Goal: Connect with others: Connect with others

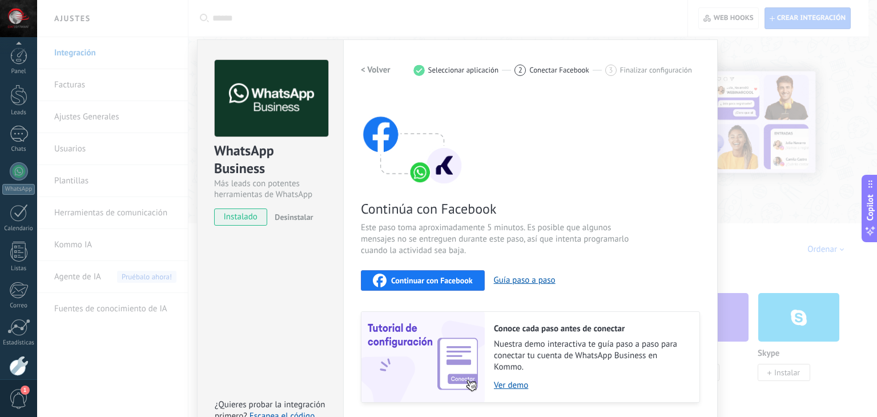
click at [395, 282] on span "Continuar con Facebook" at bounding box center [432, 280] width 82 height 8
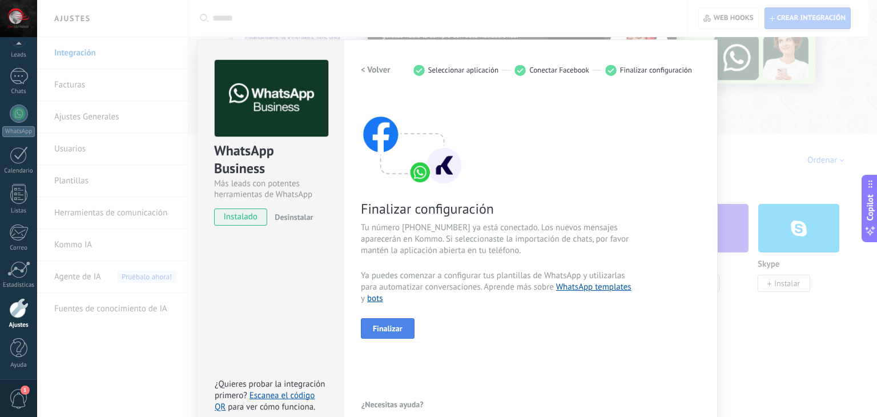
click at [391, 326] on span "Finalizar" at bounding box center [388, 328] width 30 height 8
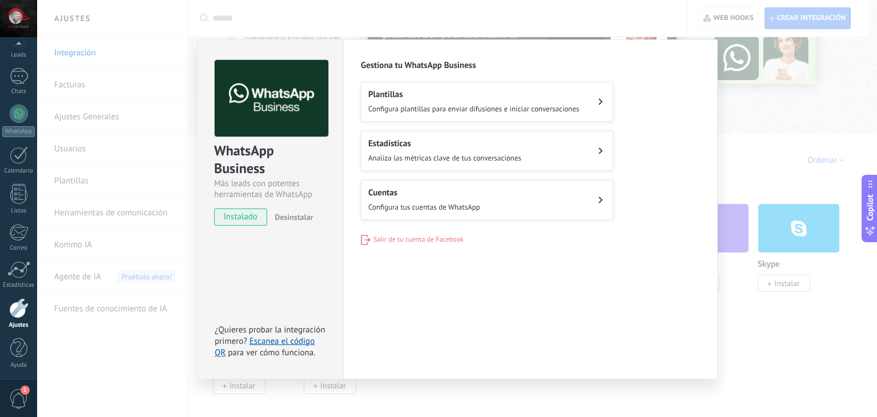
click at [446, 101] on div "Plantillas Configura plantillas para enviar difusiones e iniciar conversaciones" at bounding box center [473, 101] width 211 height 25
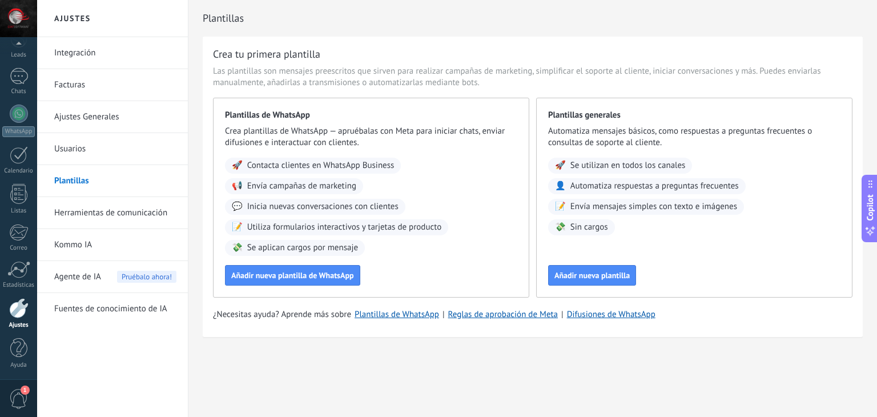
click at [108, 50] on link "Integración" at bounding box center [115, 53] width 122 height 32
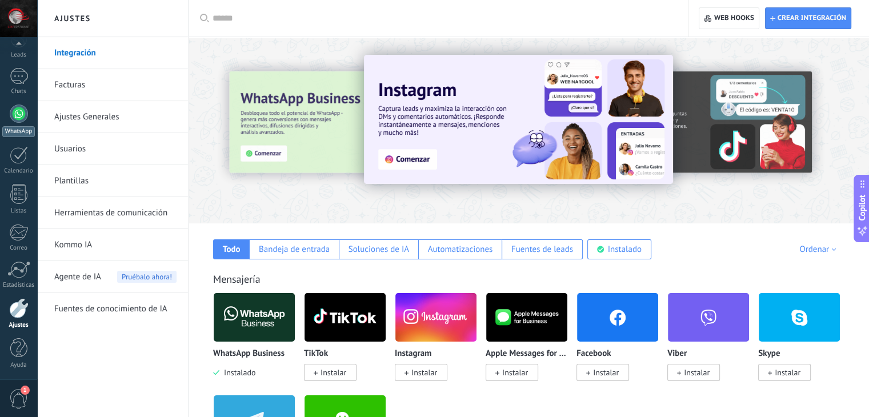
click at [27, 107] on link "WhatsApp" at bounding box center [18, 121] width 37 height 33
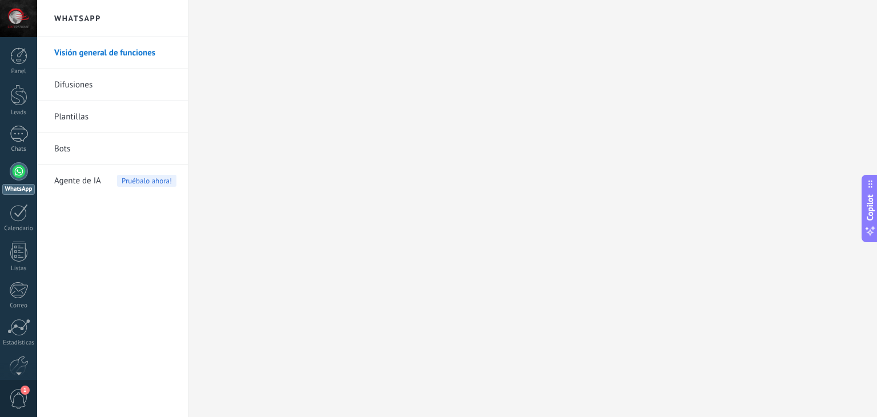
click at [110, 79] on link "Difusiones" at bounding box center [115, 85] width 122 height 32
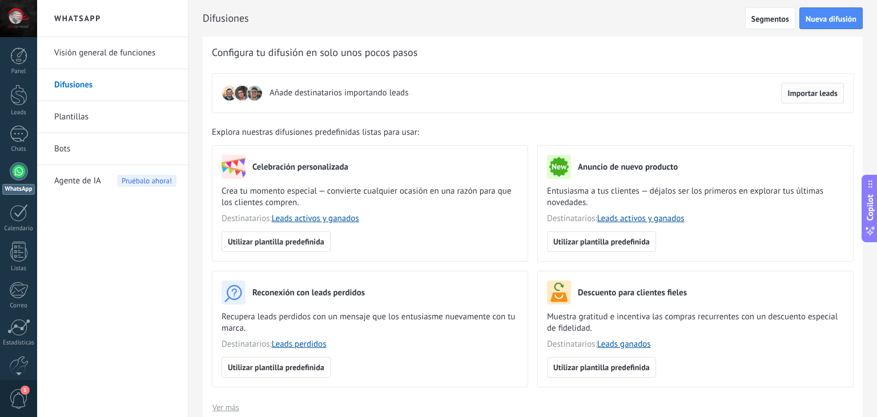
click at [815, 99] on button "Importar leads" at bounding box center [812, 93] width 63 height 21
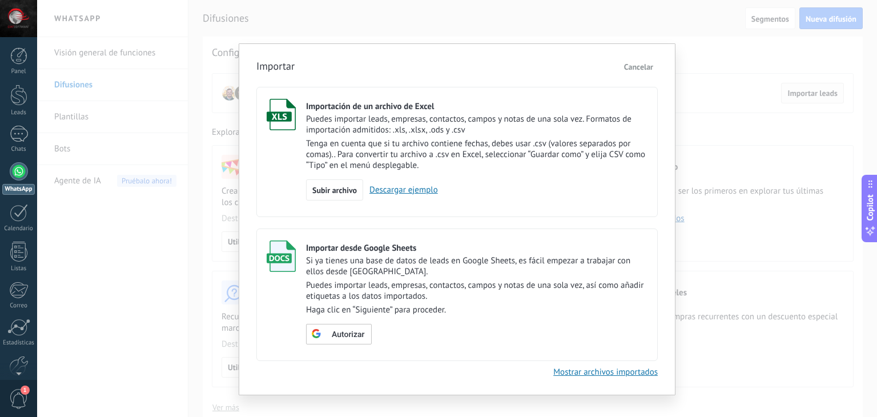
click at [815, 99] on div "Importar Cancelar Importación de un archivo de Excel Puedes importar leads, emp…" at bounding box center [457, 208] width 840 height 417
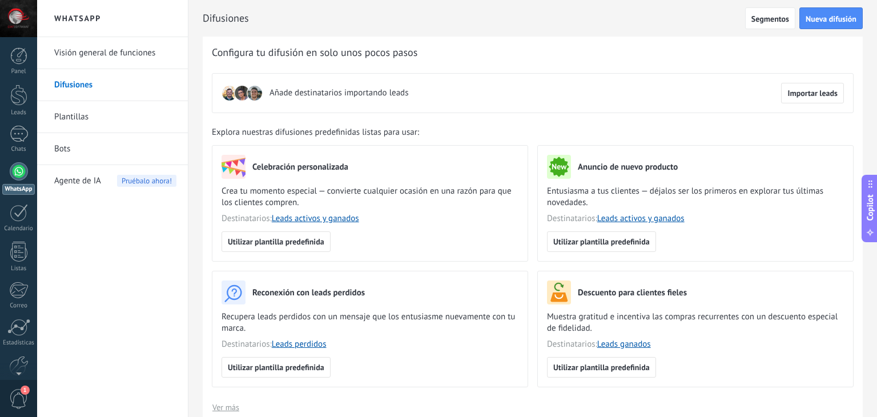
click at [823, 80] on div "Añade destinatarios importando leads Importar leads" at bounding box center [533, 93] width 642 height 40
click at [807, 96] on span "Importar leads" at bounding box center [813, 93] width 50 height 8
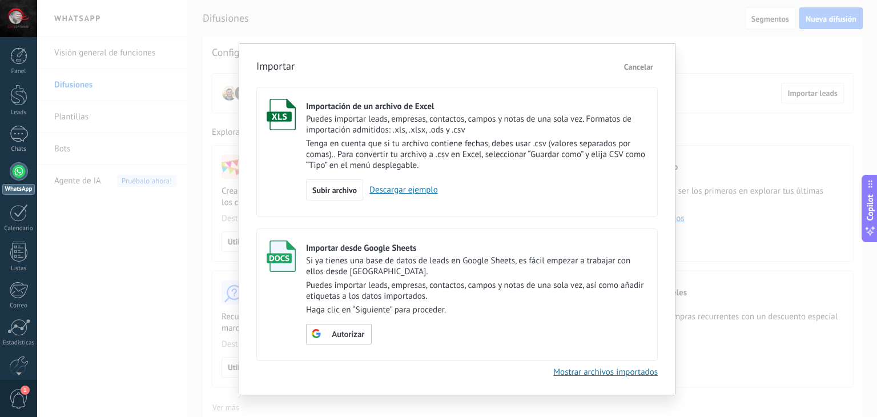
click at [512, 37] on div "Importar Cancelar Importación de un archivo de Excel Puedes importar leads, emp…" at bounding box center [457, 208] width 840 height 417
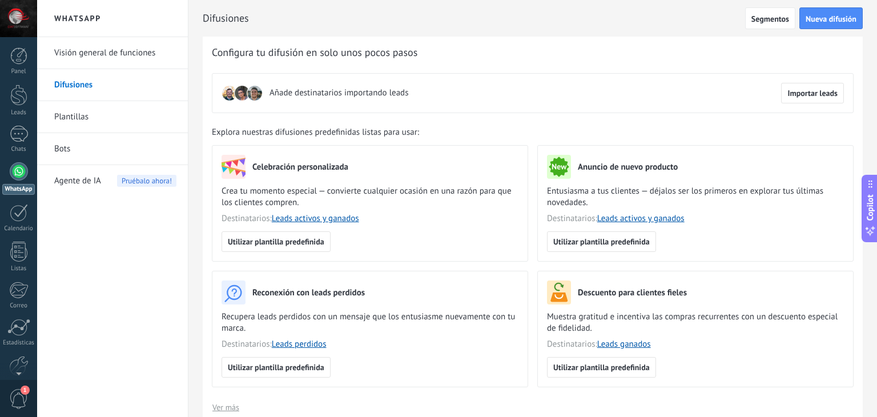
click at [112, 51] on link "Visión general de funciones" at bounding box center [115, 53] width 122 height 32
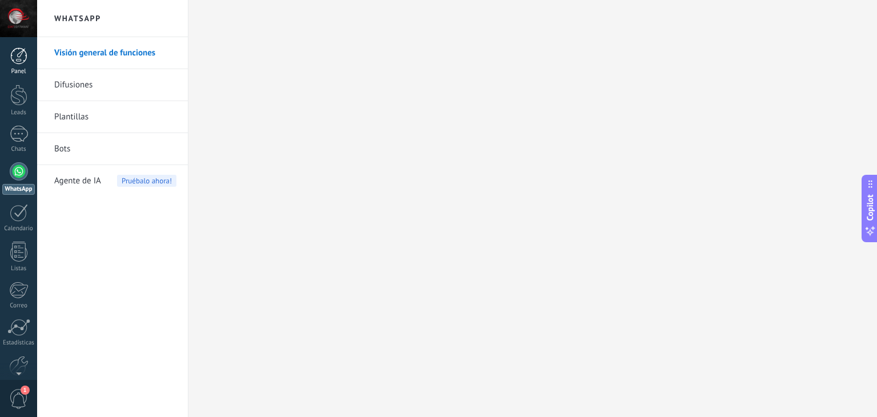
click at [18, 58] on div at bounding box center [18, 55] width 17 height 17
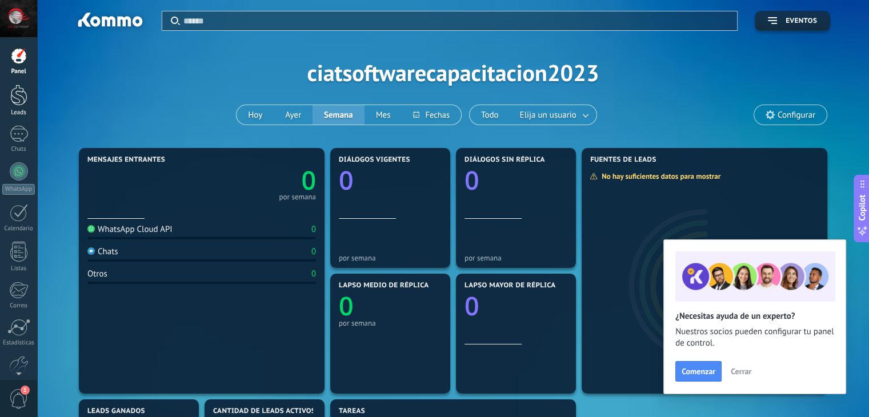
click at [15, 96] on div at bounding box center [18, 95] width 17 height 21
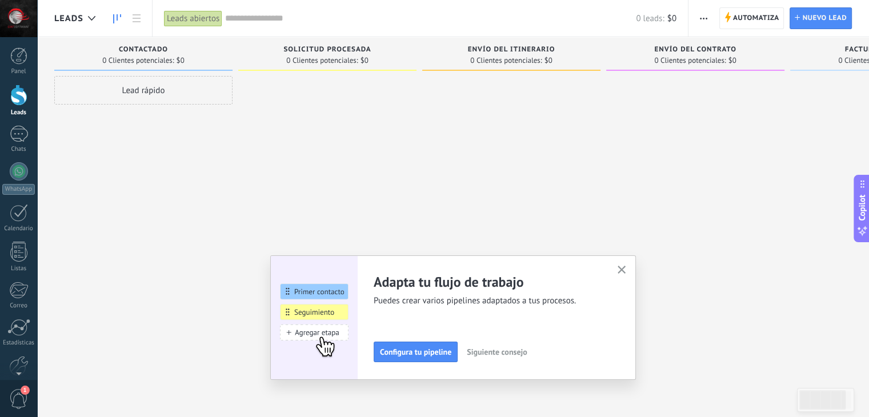
click at [633, 276] on div "Adapta tu flujo de trabajo Puedes crear varios pipelines adaptados a tus proces…" at bounding box center [453, 317] width 366 height 125
click at [620, 269] on button "button" at bounding box center [622, 270] width 14 height 15
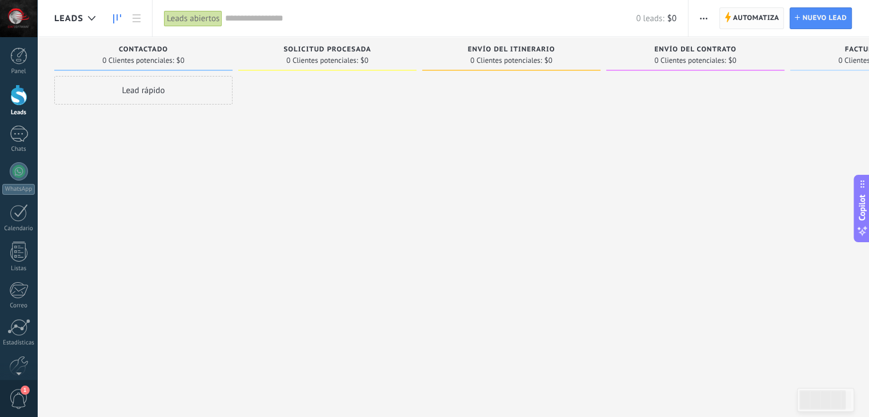
click at [755, 15] on span "Automatiza" at bounding box center [756, 18] width 46 height 21
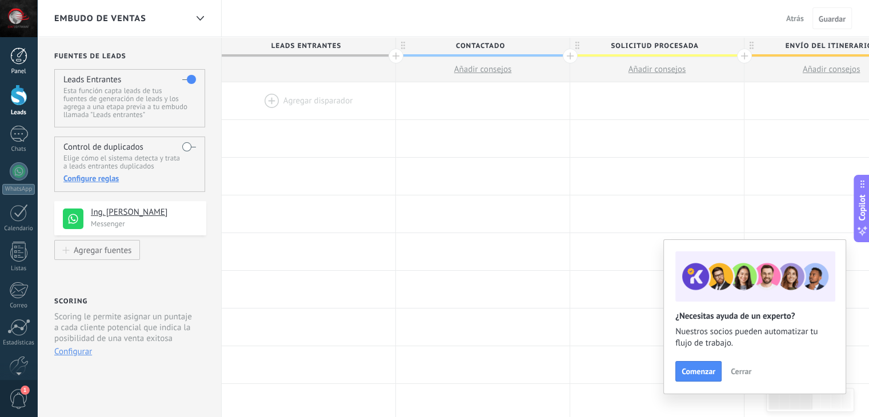
click at [23, 65] on link "Panel" at bounding box center [18, 61] width 37 height 28
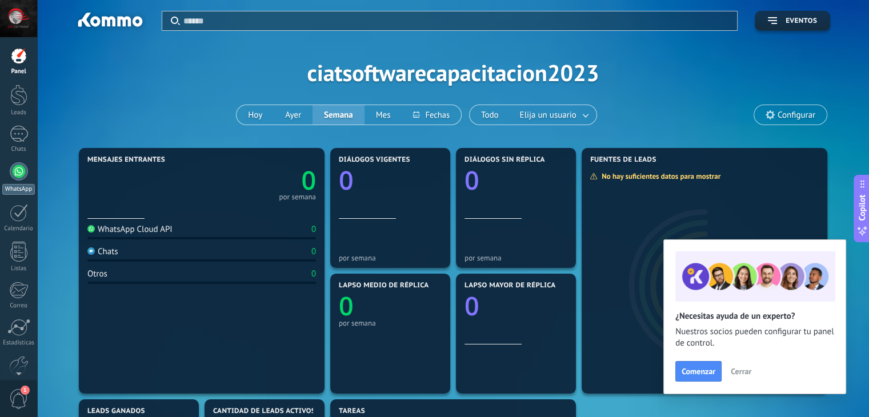
click at [20, 180] on div at bounding box center [19, 171] width 18 height 18
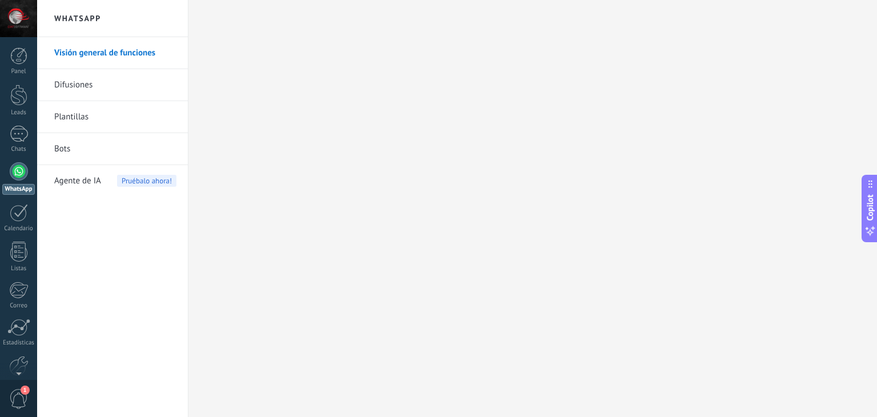
click at [111, 83] on link "Difusiones" at bounding box center [115, 85] width 122 height 32
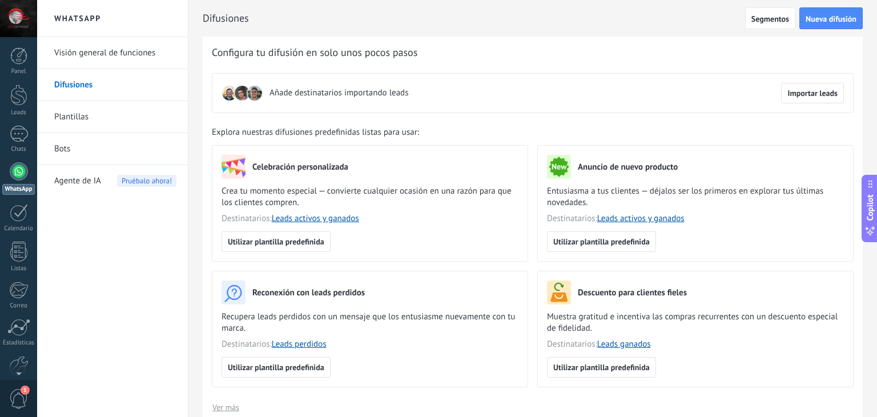
click at [93, 119] on link "Plantillas" at bounding box center [115, 117] width 122 height 32
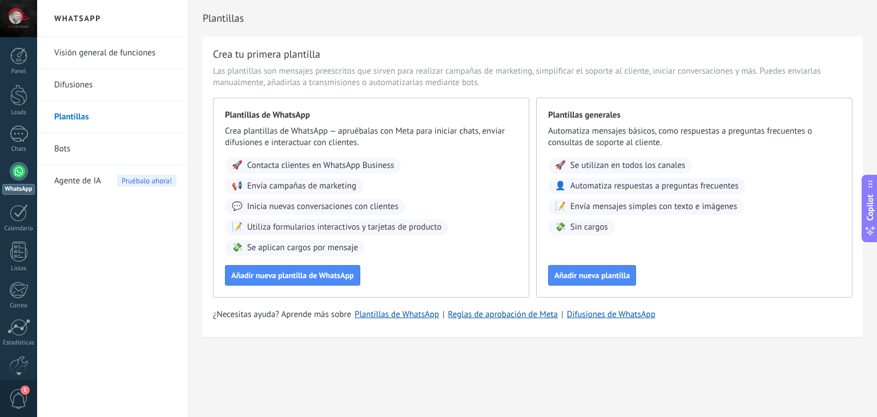
click at [91, 148] on link "Bots" at bounding box center [115, 149] width 122 height 32
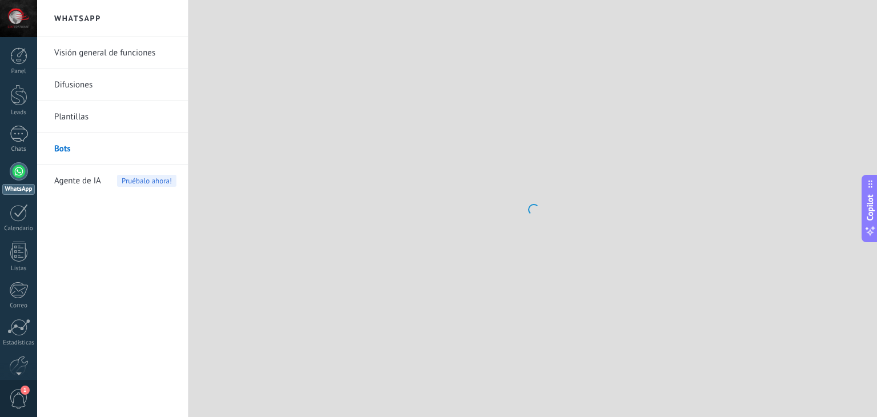
click at [81, 183] on span "Agente de IA" at bounding box center [77, 181] width 47 height 32
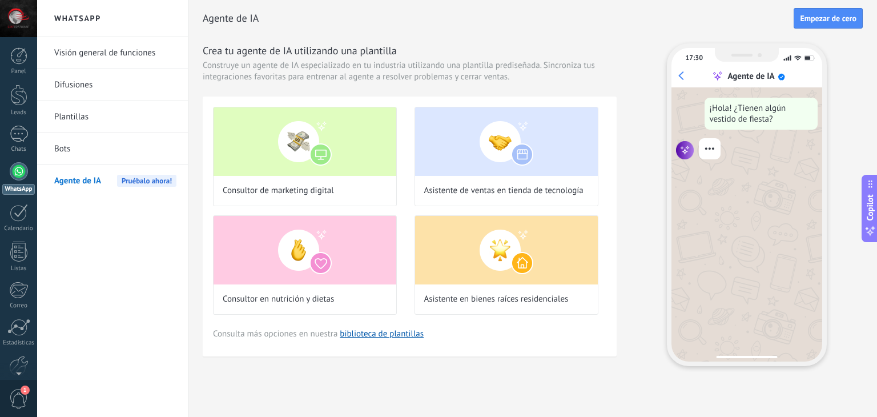
click at [98, 58] on link "Visión general de funciones" at bounding box center [115, 53] width 122 height 32
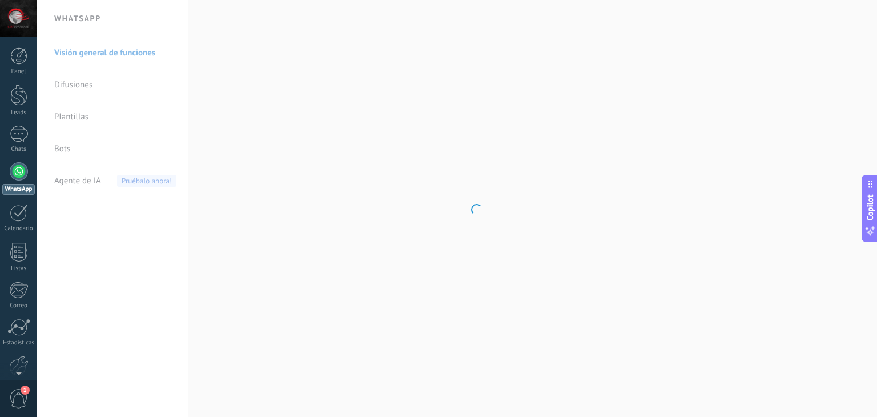
click at [85, 23] on body ".abecls-1,.abecls-2{fill-rule:evenodd}.abecls-2{fill:#fff} .abhcls-1{fill:none}…" at bounding box center [438, 208] width 877 height 417
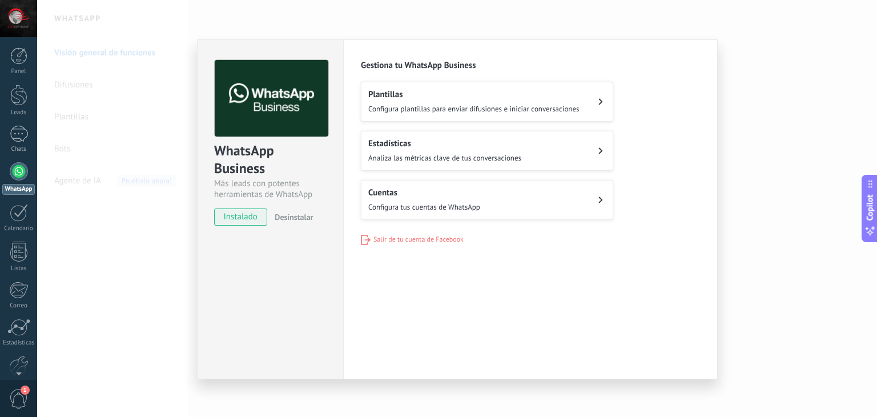
click at [461, 203] on span "Configura tus cuentas de WhatsApp" at bounding box center [424, 207] width 112 height 10
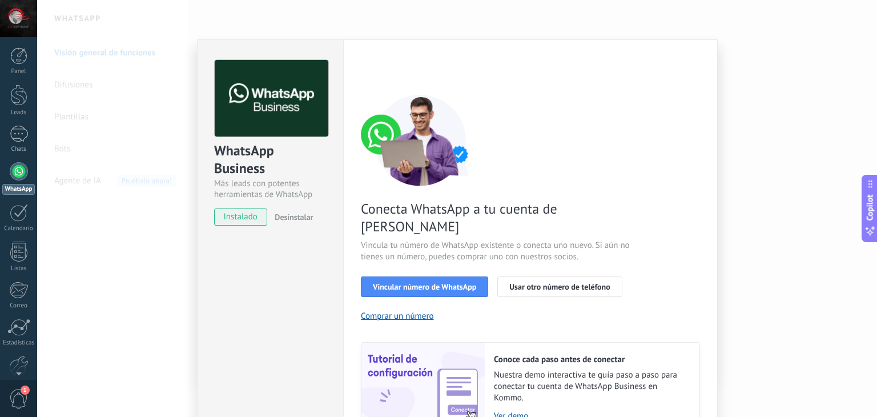
click at [524, 220] on div "Conecta WhatsApp a tu cuenta de Kommo Vincula tu número de WhatsApp existente o…" at bounding box center [530, 263] width 339 height 339
click at [447, 283] on span "Vincular número de WhatsApp" at bounding box center [424, 287] width 103 height 8
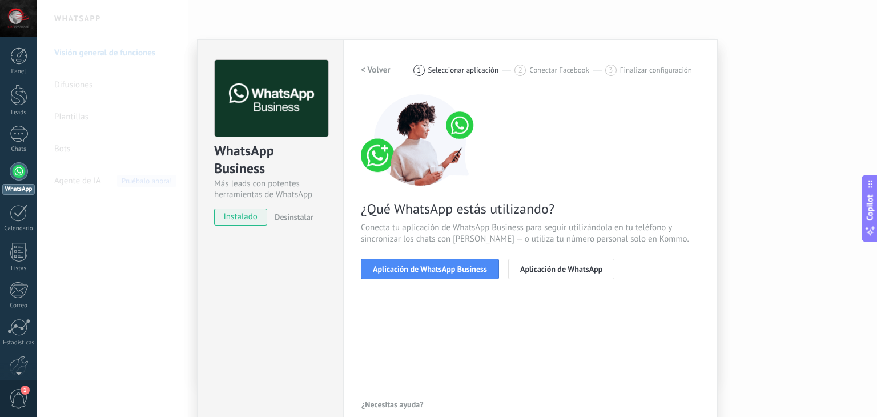
click at [447, 266] on span "Aplicación de WhatsApp Business" at bounding box center [430, 269] width 114 height 8
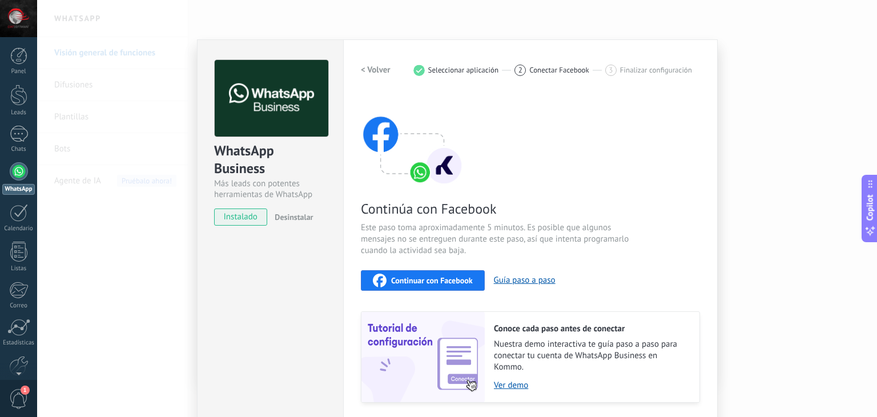
click at [446, 276] on span "Continuar con Facebook" at bounding box center [432, 280] width 82 height 8
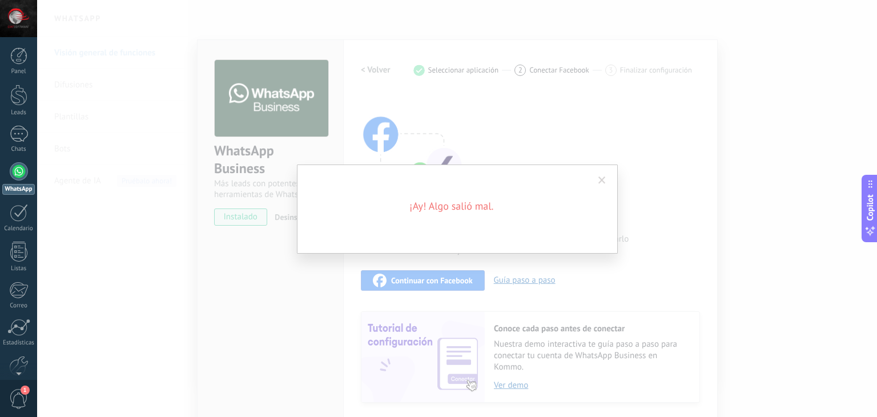
click at [519, 213] on div "¡Ay! Algo salió mal." at bounding box center [457, 209] width 321 height 89
click at [607, 179] on span at bounding box center [602, 180] width 19 height 19
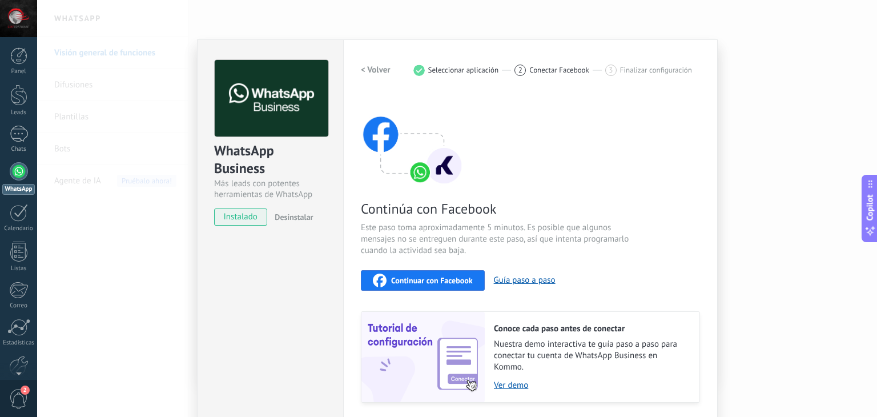
click at [448, 282] on span "Continuar con Facebook" at bounding box center [432, 280] width 82 height 8
click at [744, 126] on div "WhatsApp Business Más leads con potentes herramientas de WhatsApp instalado Des…" at bounding box center [457, 208] width 840 height 417
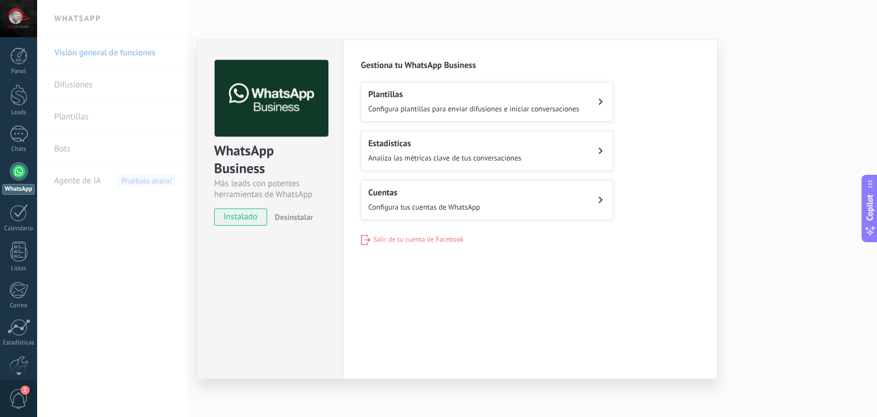
click at [786, 227] on div "WhatsApp Business Más leads con potentes herramientas de WhatsApp instalado Des…" at bounding box center [457, 208] width 840 height 417
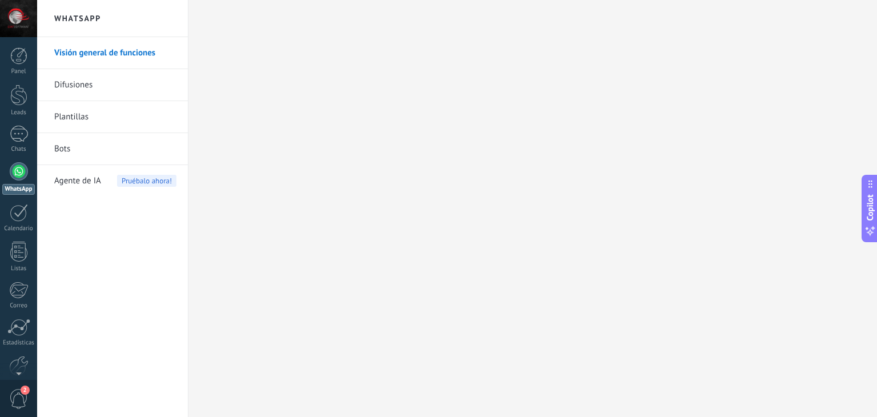
click at [74, 86] on link "Difusiones" at bounding box center [115, 85] width 122 height 32
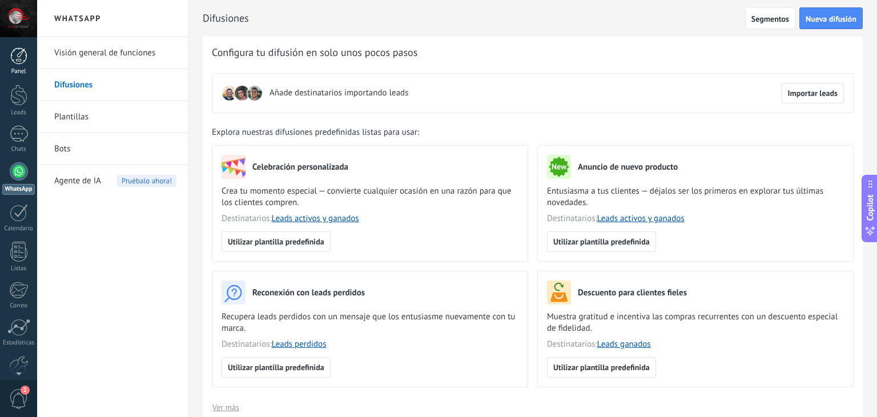
click at [22, 69] on div "Panel" at bounding box center [18, 71] width 33 height 7
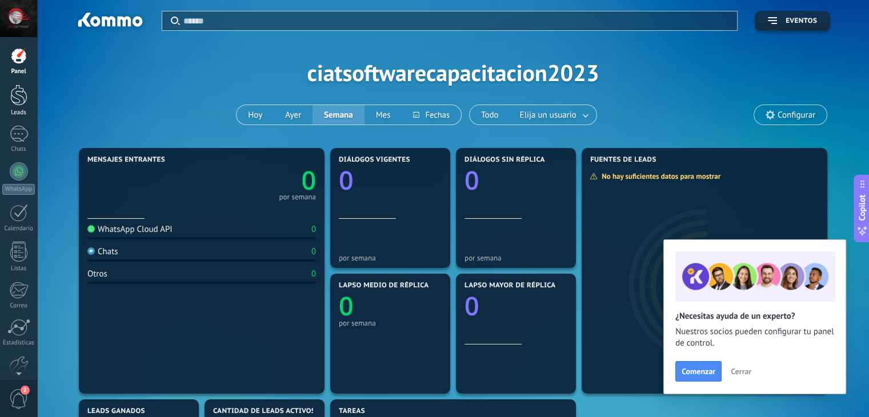
click at [18, 94] on div at bounding box center [18, 95] width 17 height 21
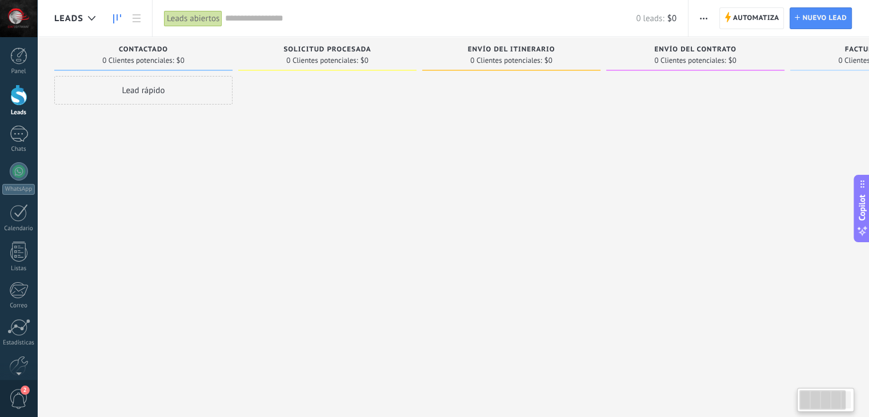
click at [174, 87] on div "Lead rápido" at bounding box center [143, 90] width 178 height 29
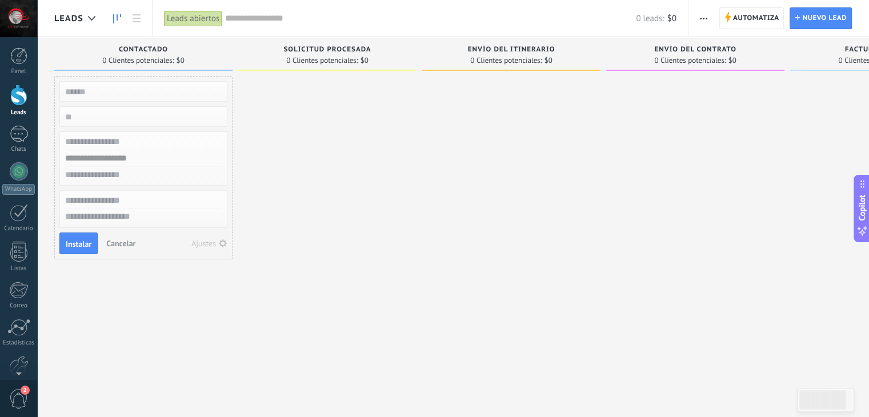
click at [339, 145] on div at bounding box center [327, 210] width 178 height 268
click at [130, 21] on link at bounding box center [136, 18] width 19 height 22
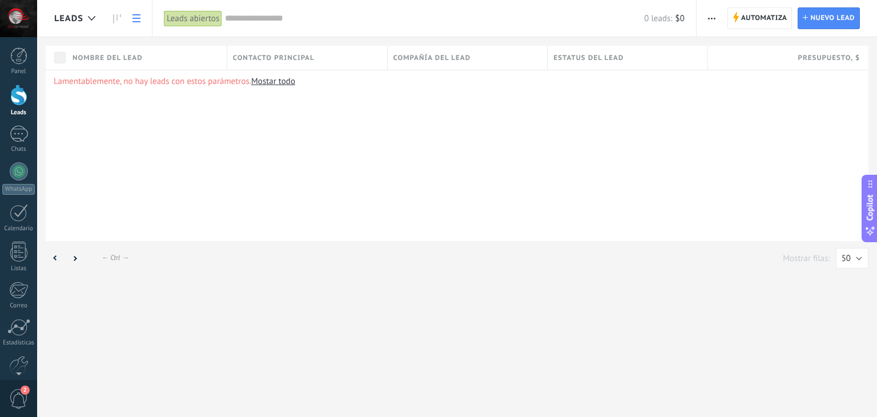
click at [285, 82] on link "Mostar todo" at bounding box center [273, 81] width 44 height 11
click at [78, 14] on span "Leads" at bounding box center [68, 18] width 29 height 11
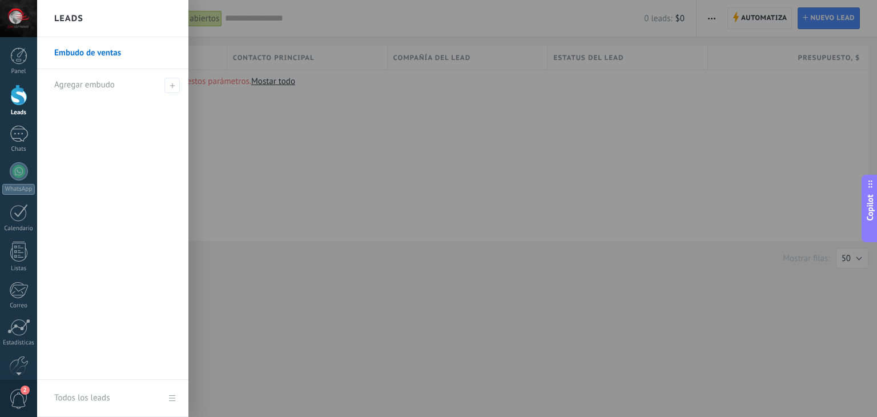
click at [218, 94] on div at bounding box center [475, 208] width 877 height 417
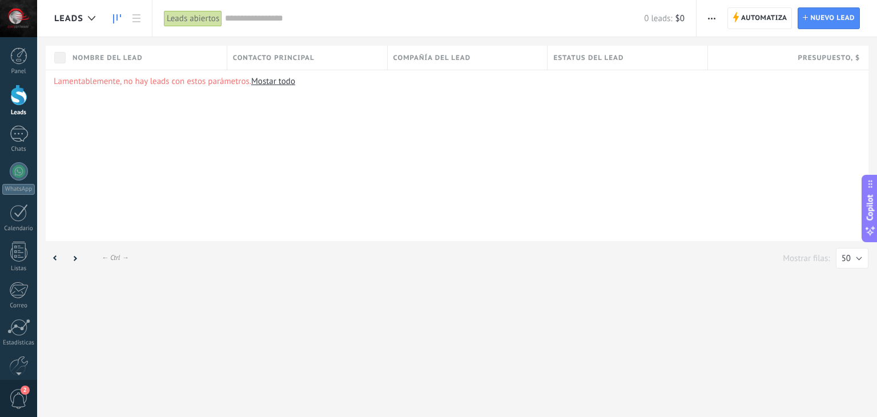
click at [119, 21] on icon at bounding box center [117, 18] width 8 height 9
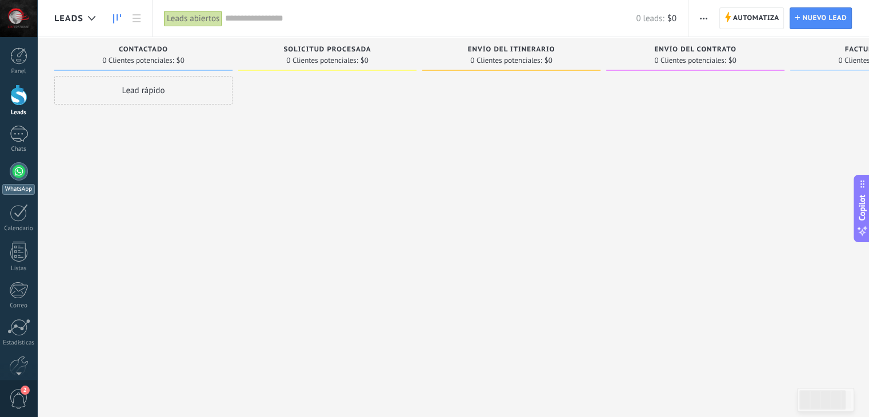
click at [20, 188] on div "WhatsApp" at bounding box center [18, 189] width 33 height 11
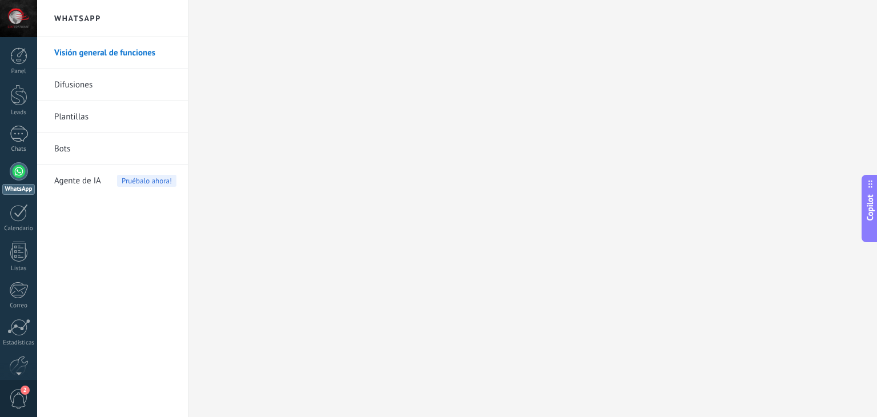
click at [145, 55] on link "Visión general de funciones" at bounding box center [115, 53] width 122 height 32
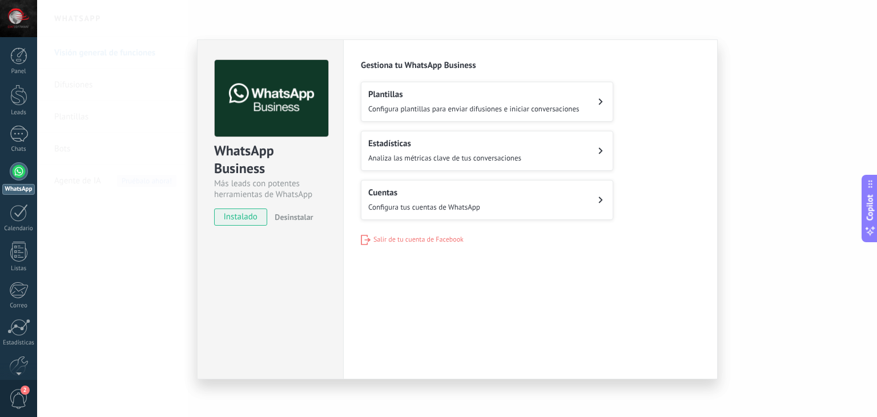
click at [522, 158] on button "Estadísticas Analiza las métricas clave de tus conversaciones" at bounding box center [487, 151] width 252 height 40
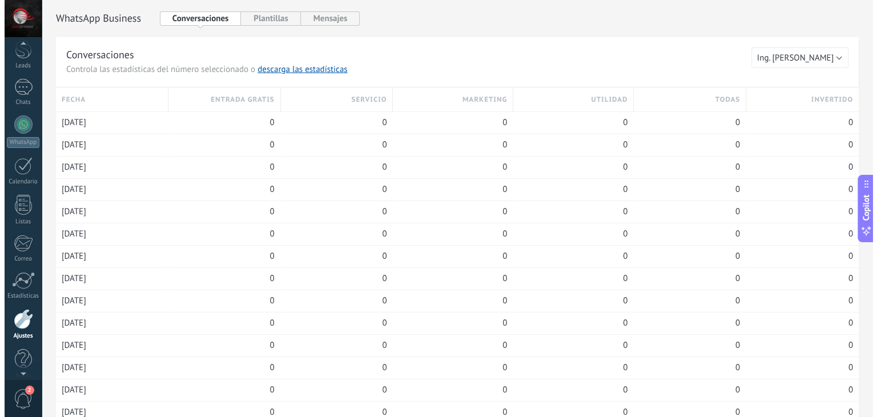
scroll to position [58, 0]
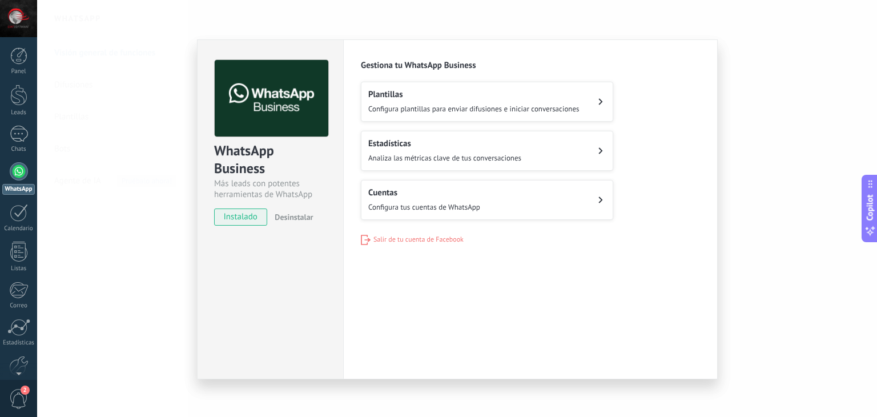
click at [425, 190] on h2 "Cuentas" at bounding box center [424, 192] width 112 height 11
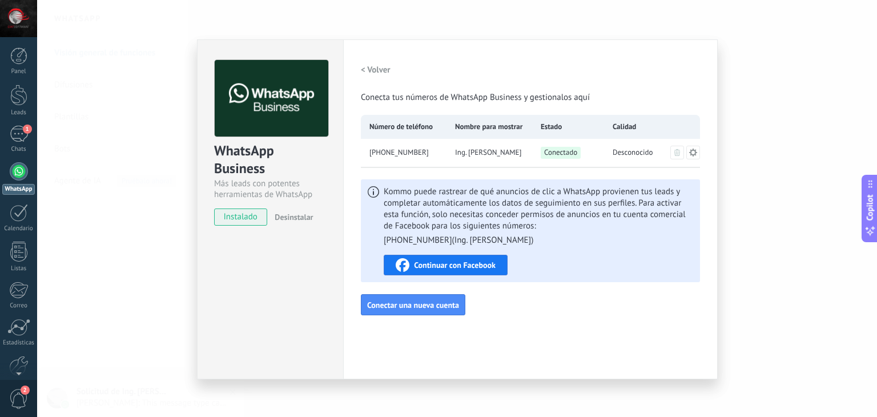
click at [877, 129] on div "WhatsApp Business Más leads con potentes herramientas de WhatsApp instalado Des…" at bounding box center [457, 208] width 840 height 417
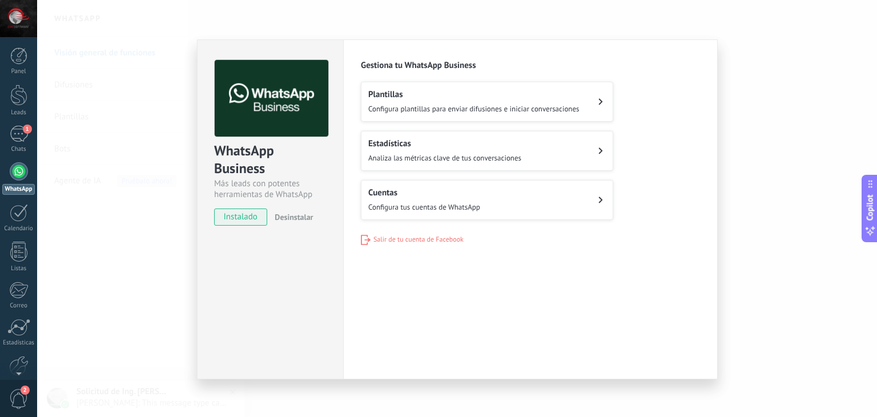
click at [771, 89] on div "WhatsApp Business Más leads con potentes herramientas de WhatsApp instalado Des…" at bounding box center [457, 208] width 840 height 417
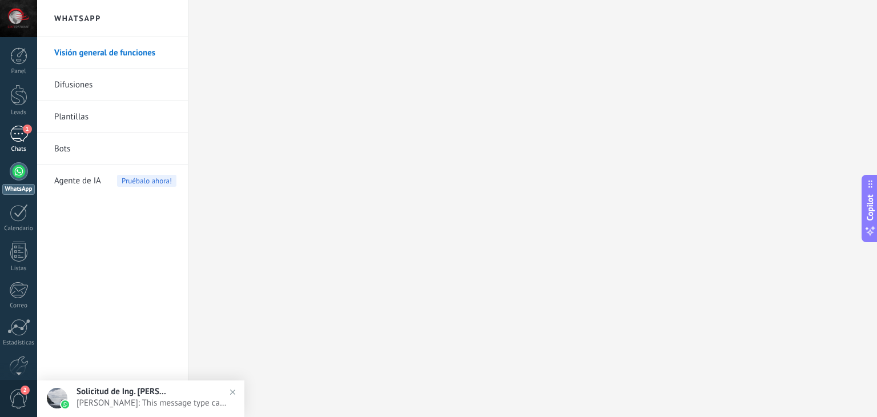
click at [25, 133] on div "1" at bounding box center [19, 134] width 18 height 17
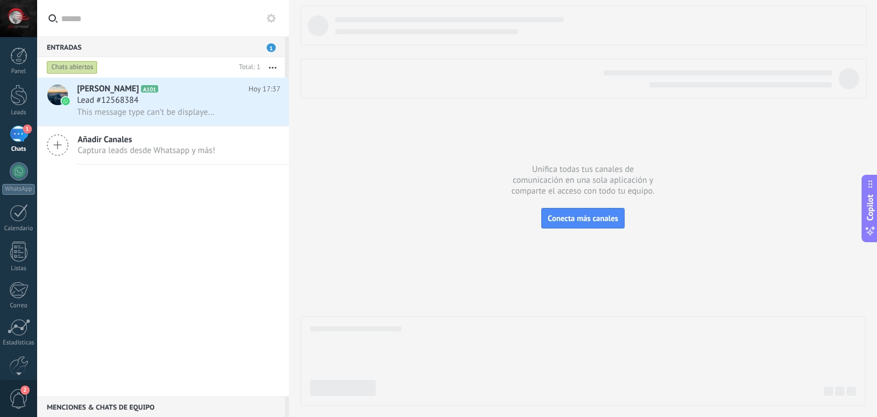
click at [181, 147] on span "Captura leads desde Whatsapp y más!" at bounding box center [147, 150] width 138 height 11
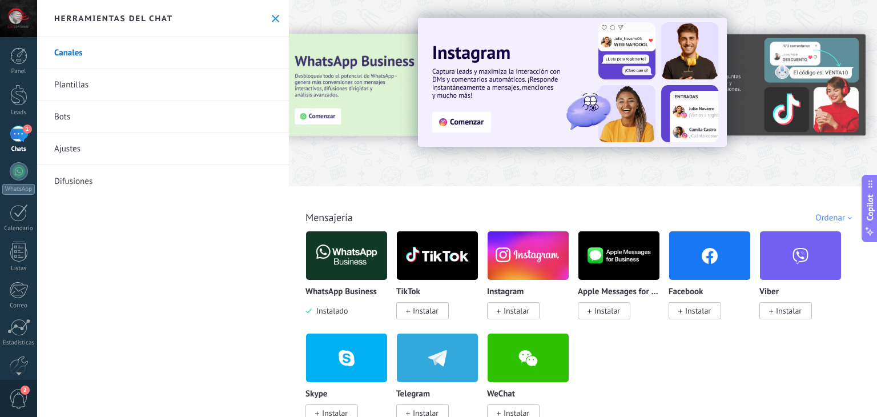
click at [274, 18] on icon at bounding box center [275, 18] width 7 height 7
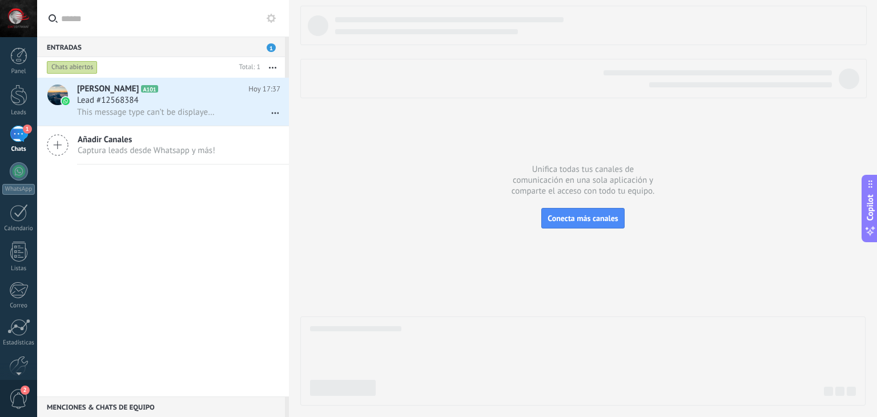
click at [151, 149] on span "Captura leads desde Whatsapp y más!" at bounding box center [147, 150] width 138 height 11
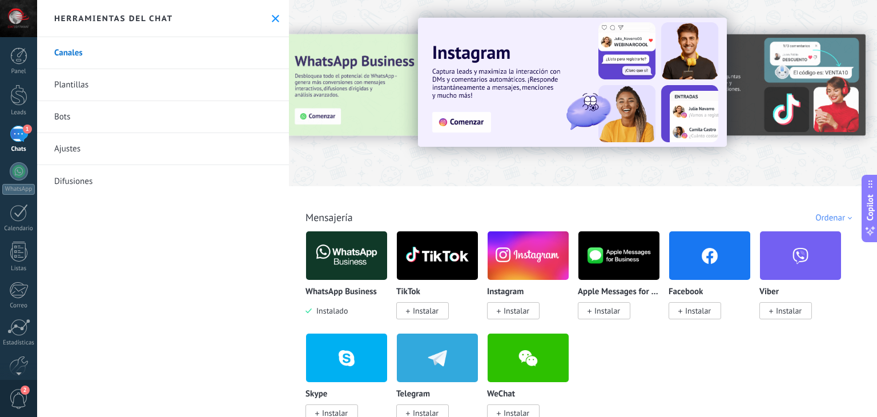
click at [708, 260] on img at bounding box center [710, 255] width 81 height 55
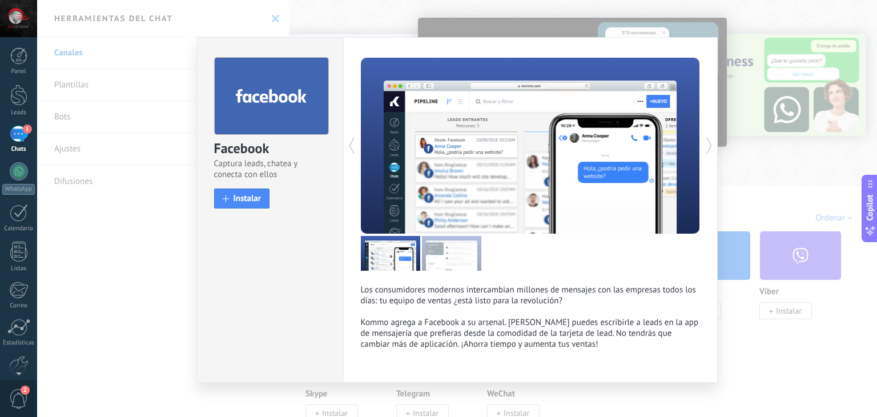
click at [761, 182] on div "Facebook Captura leads, chatea y conecta con ellos install Instalar Los consumi…" at bounding box center [457, 208] width 840 height 417
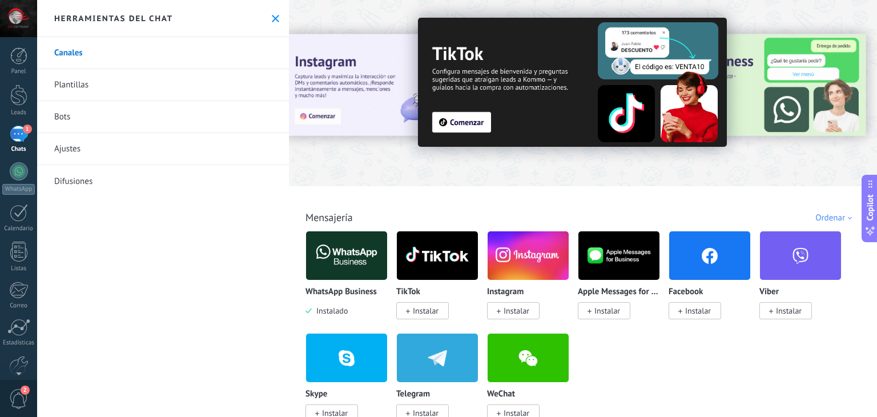
click at [533, 248] on img at bounding box center [528, 255] width 81 height 55
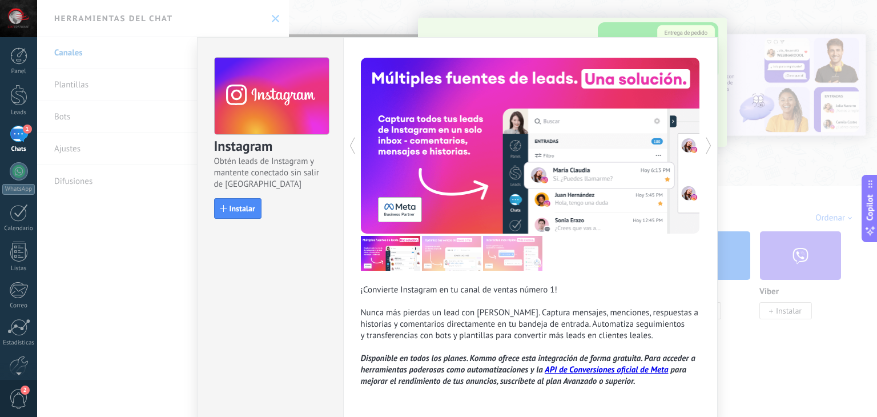
click at [773, 32] on div "Instagram Obtén leads de Instagram y mantente conectado sin salir de Kommo Inst…" at bounding box center [457, 208] width 840 height 417
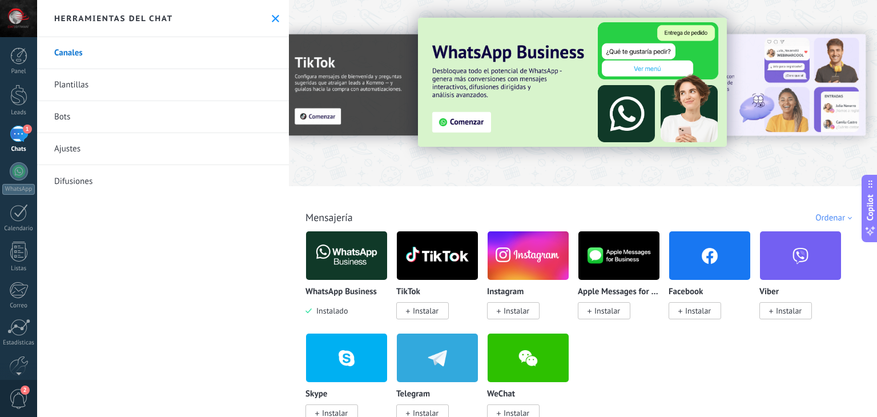
drag, startPoint x: 18, startPoint y: 138, endPoint x: 24, endPoint y: 138, distance: 6.3
click at [18, 138] on div "1" at bounding box center [19, 134] width 18 height 17
